Goal: Task Accomplishment & Management: Manage account settings

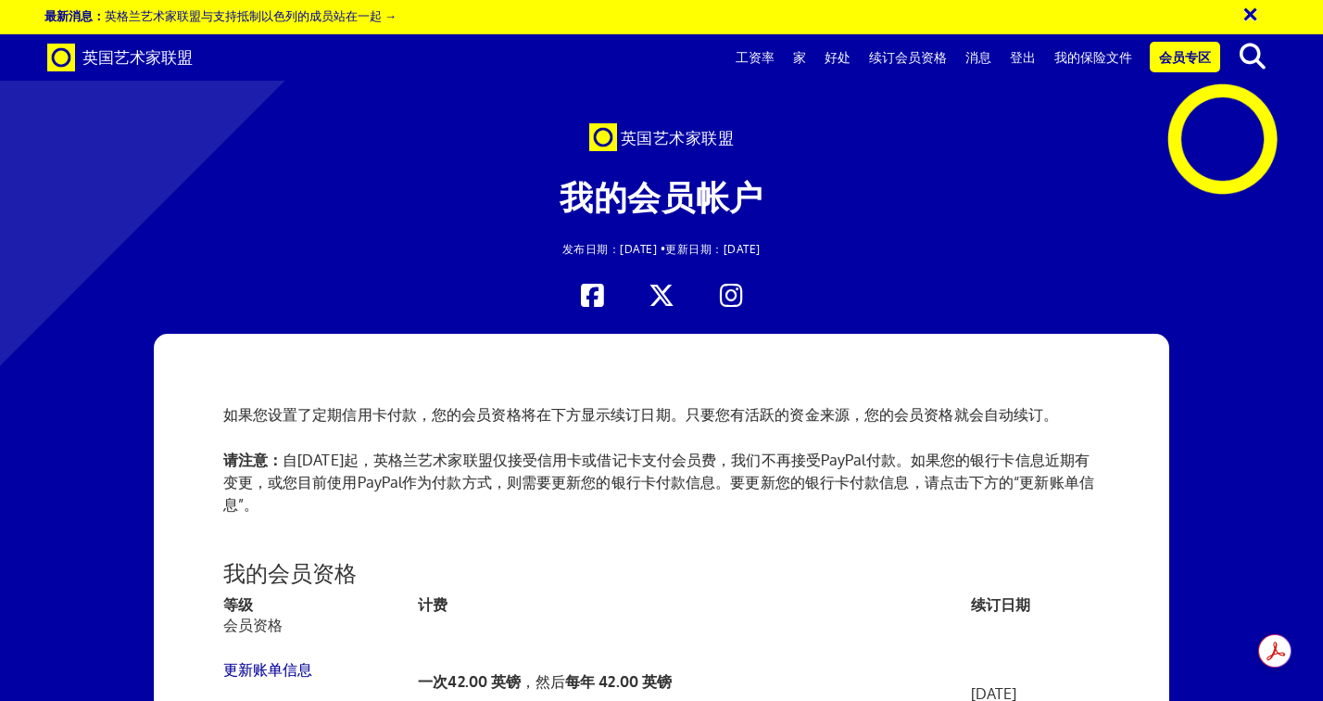
click at [971, 604] on font "续订日期" at bounding box center [1000, 603] width 59 height 19
click at [1101, 63] on font "我的保险文件" at bounding box center [1093, 57] width 78 height 16
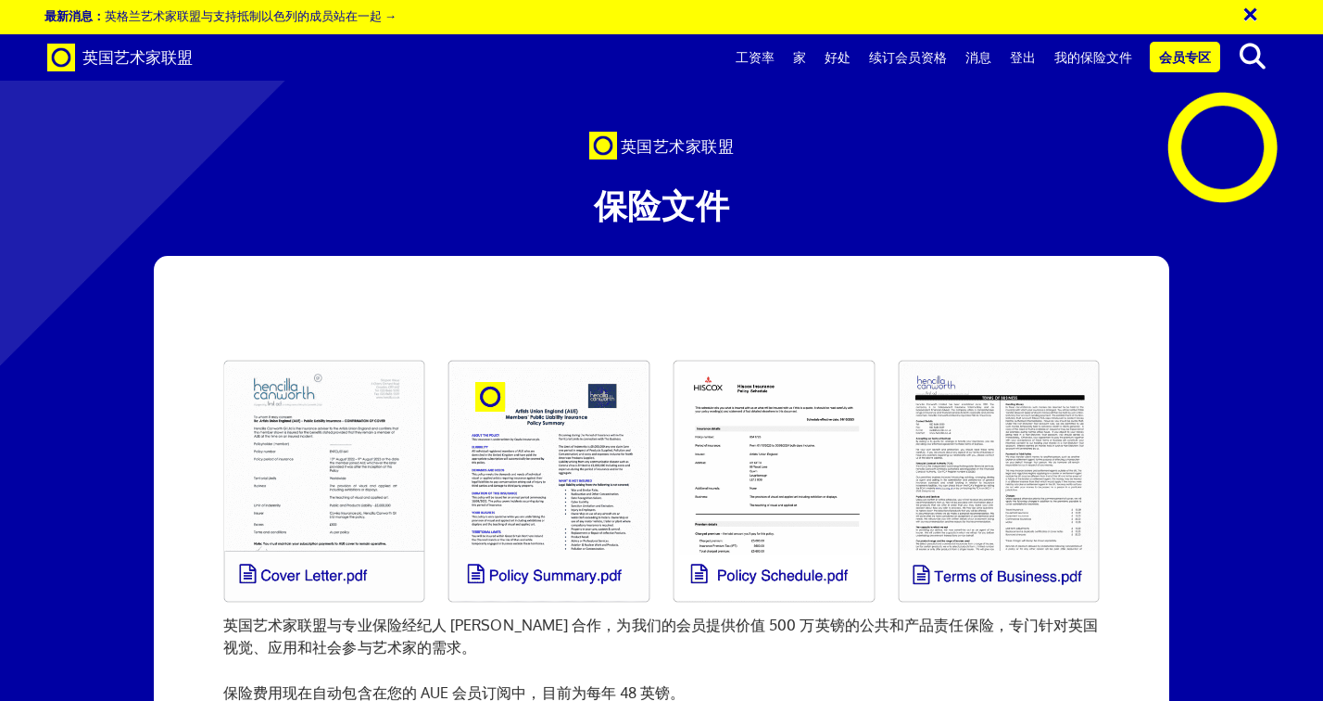
scroll to position [209, 0]
click at [1100, 69] on link "我的保险文件" at bounding box center [1093, 57] width 96 height 46
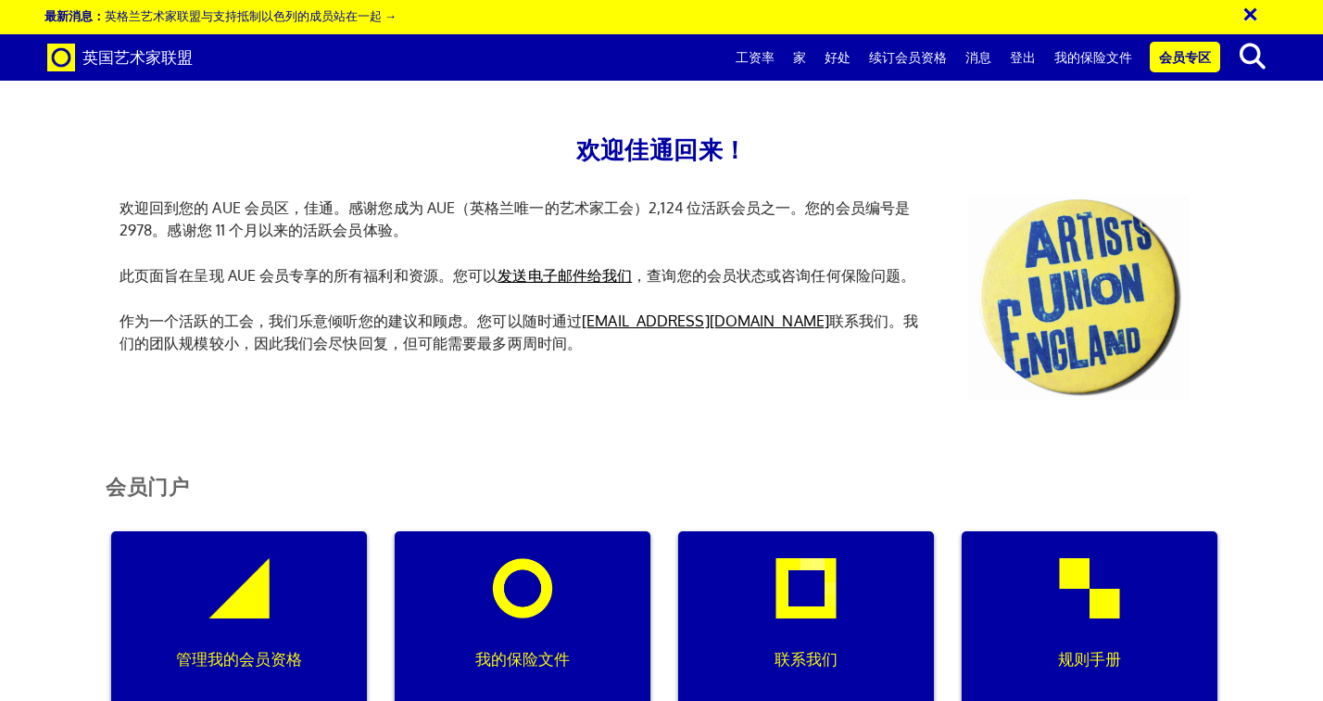
scroll to position [345, 0]
click at [202, 531] on div "管理我的会员资格" at bounding box center [239, 620] width 256 height 178
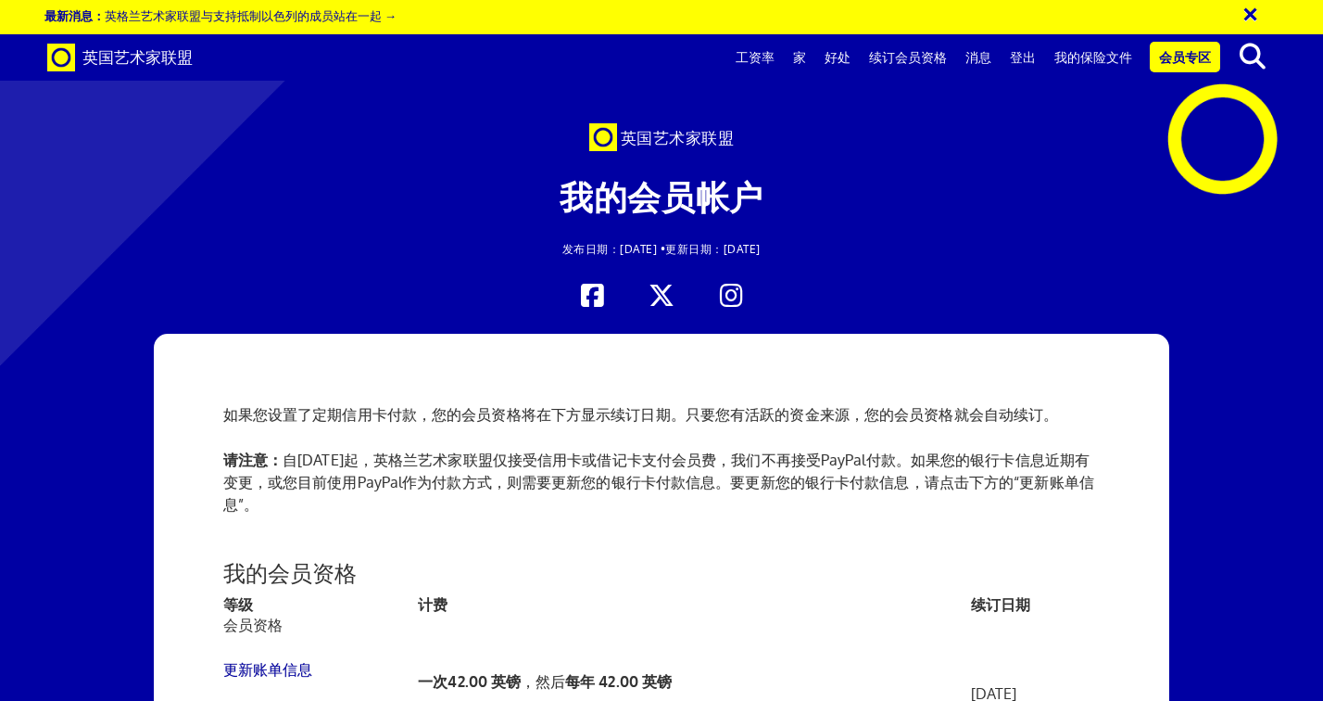
scroll to position [234, 0]
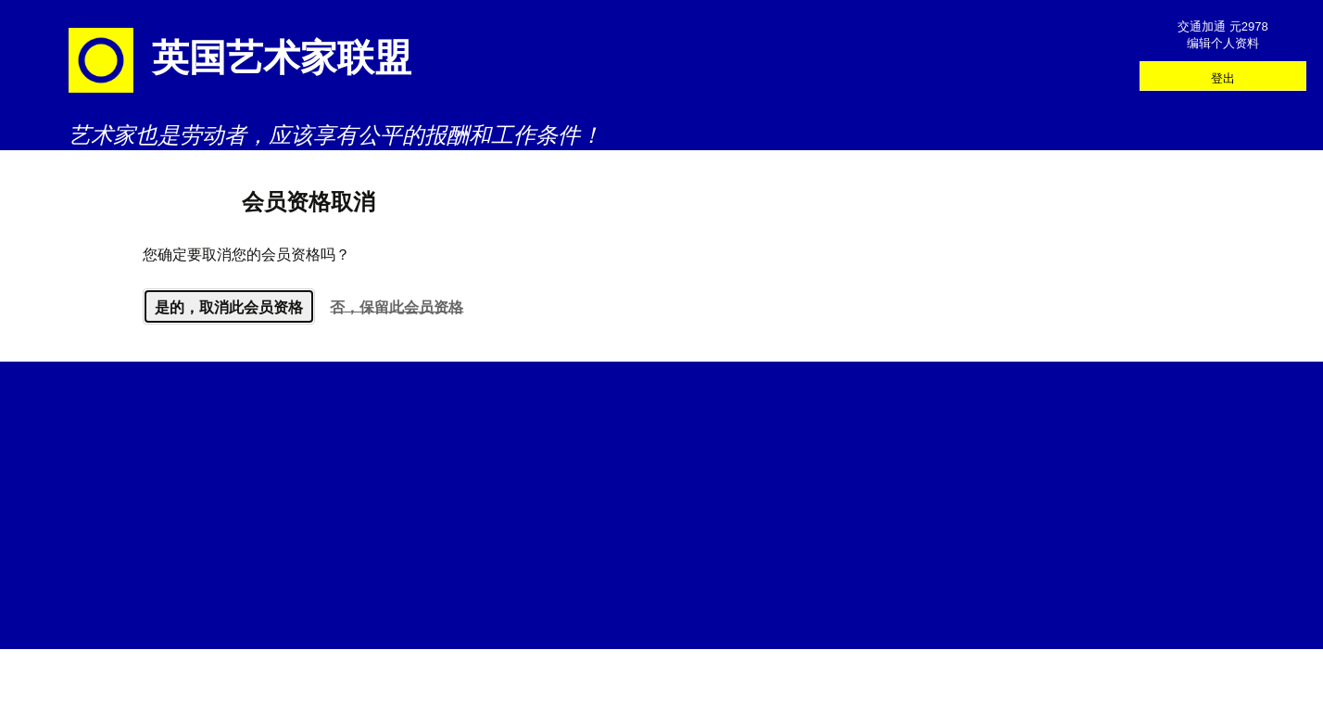
click at [289, 314] on font "是的，取消此会员资格" at bounding box center [229, 306] width 148 height 16
click at [289, 315] on div "是的，取消此会员资格 否，保留此会员资格" at bounding box center [309, 306] width 332 height 36
click at [242, 306] on div "是的，取消此会员资格 否，保留此会员资格" at bounding box center [309, 306] width 332 height 36
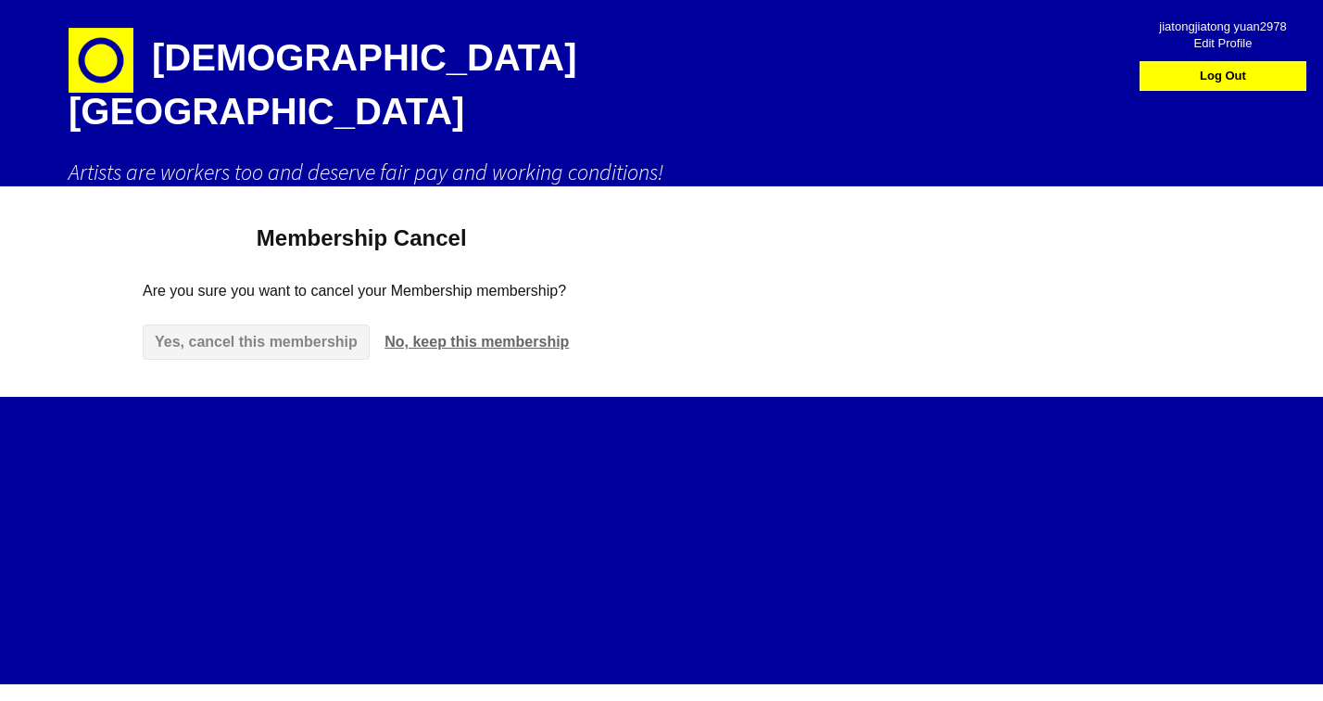
click at [176, 324] on div "Yes, cancel this membership No, keep this membership" at bounding box center [361, 341] width 437 height 35
click at [281, 324] on div "Yes, cancel this membership No, keep this membership" at bounding box center [361, 341] width 437 height 35
